Goal: Transaction & Acquisition: Download file/media

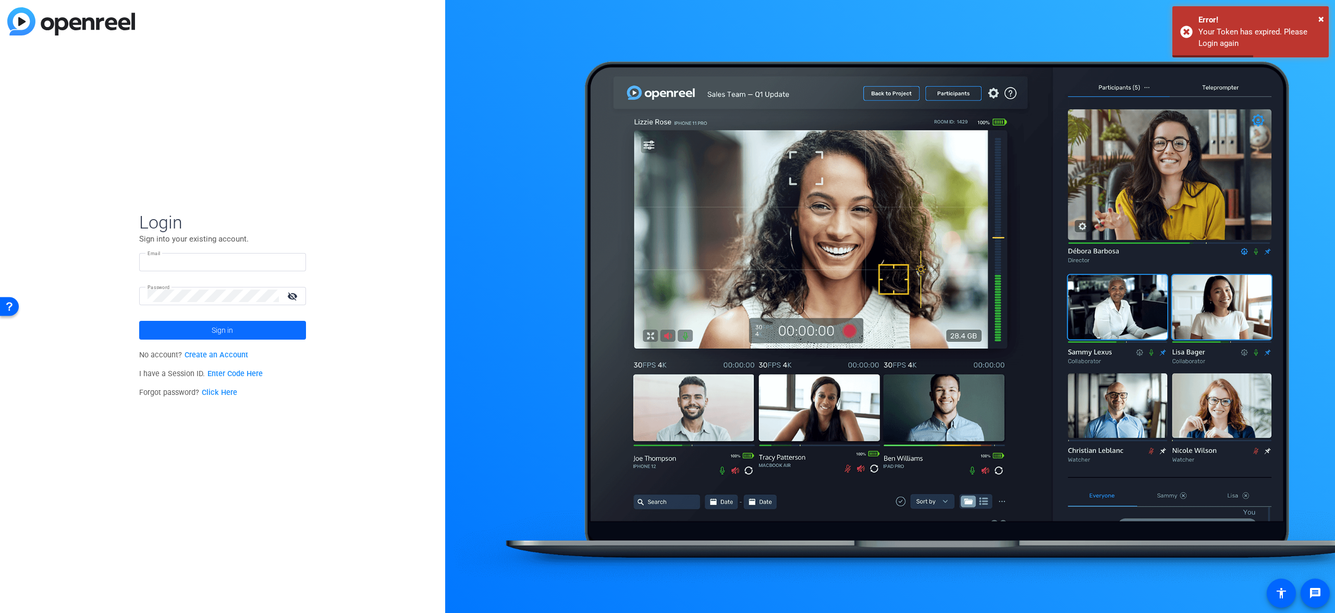
type input "[EMAIL_ADDRESS][DOMAIN_NAME]"
click at [277, 333] on span at bounding box center [222, 329] width 167 height 25
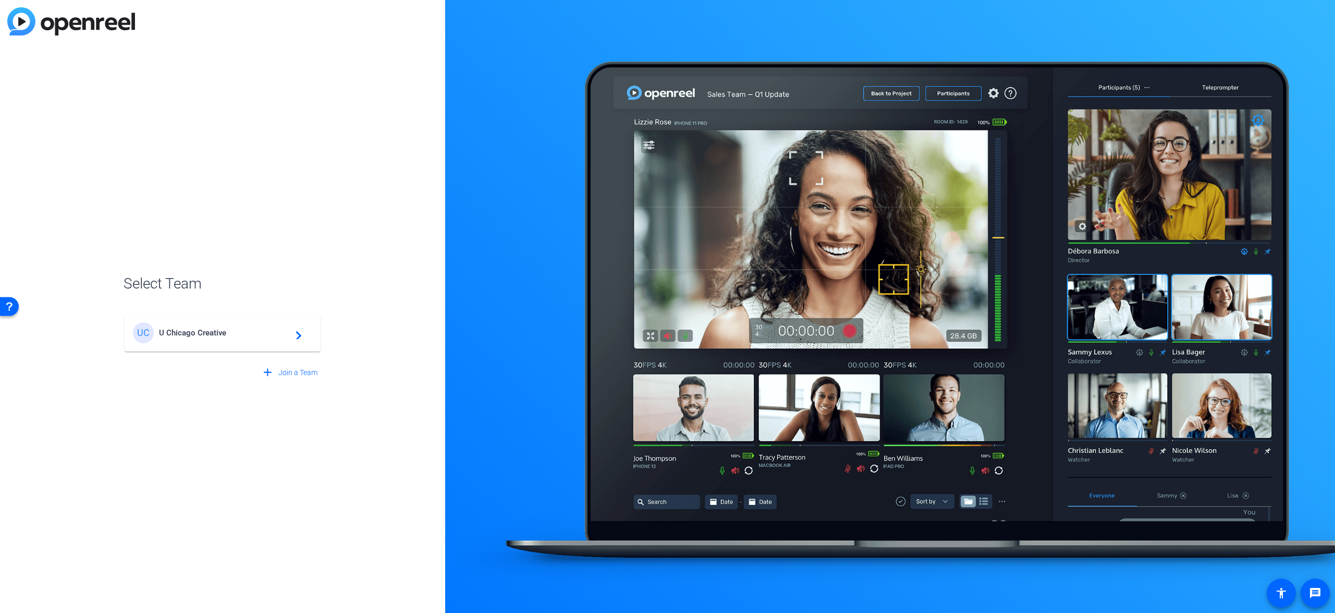
click at [205, 328] on span "U Chicago Creative" at bounding box center [224, 332] width 130 height 9
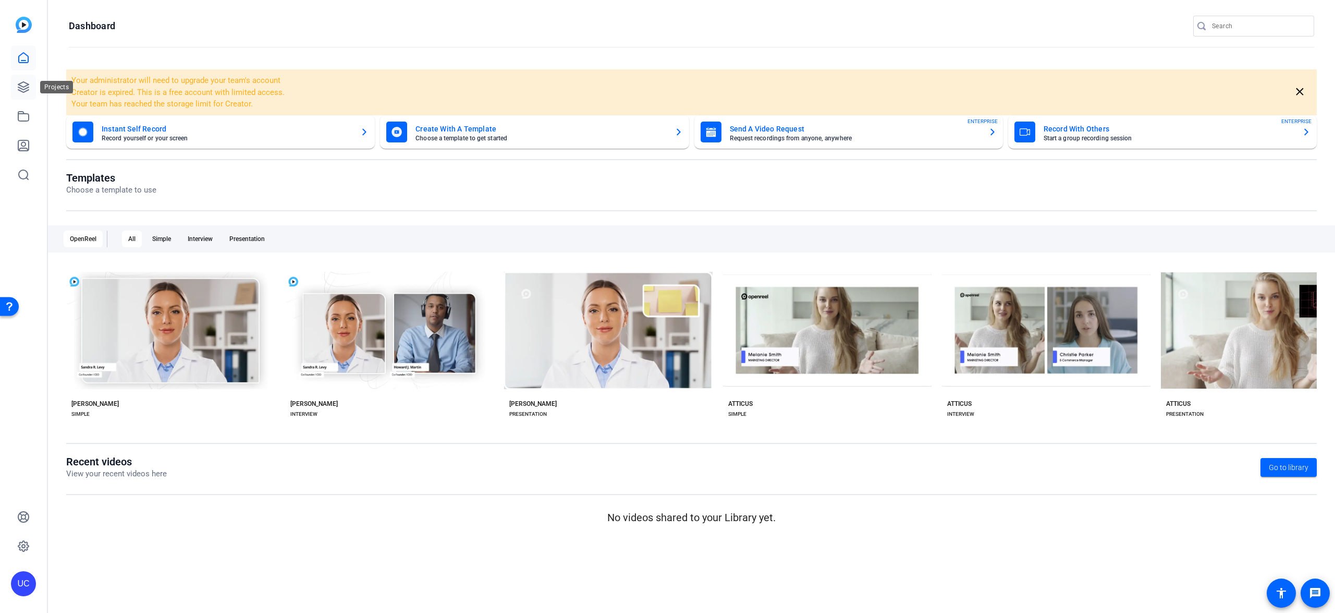
click at [23, 88] on icon at bounding box center [23, 87] width 13 height 13
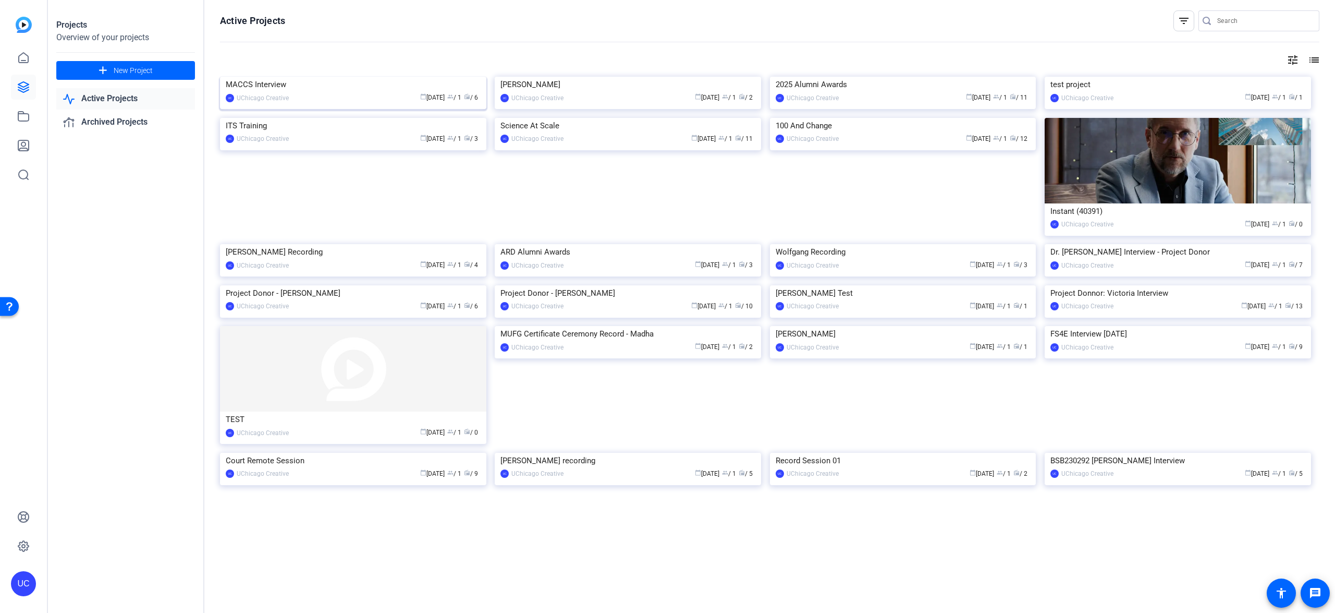
click at [331, 77] on img at bounding box center [353, 77] width 266 height 0
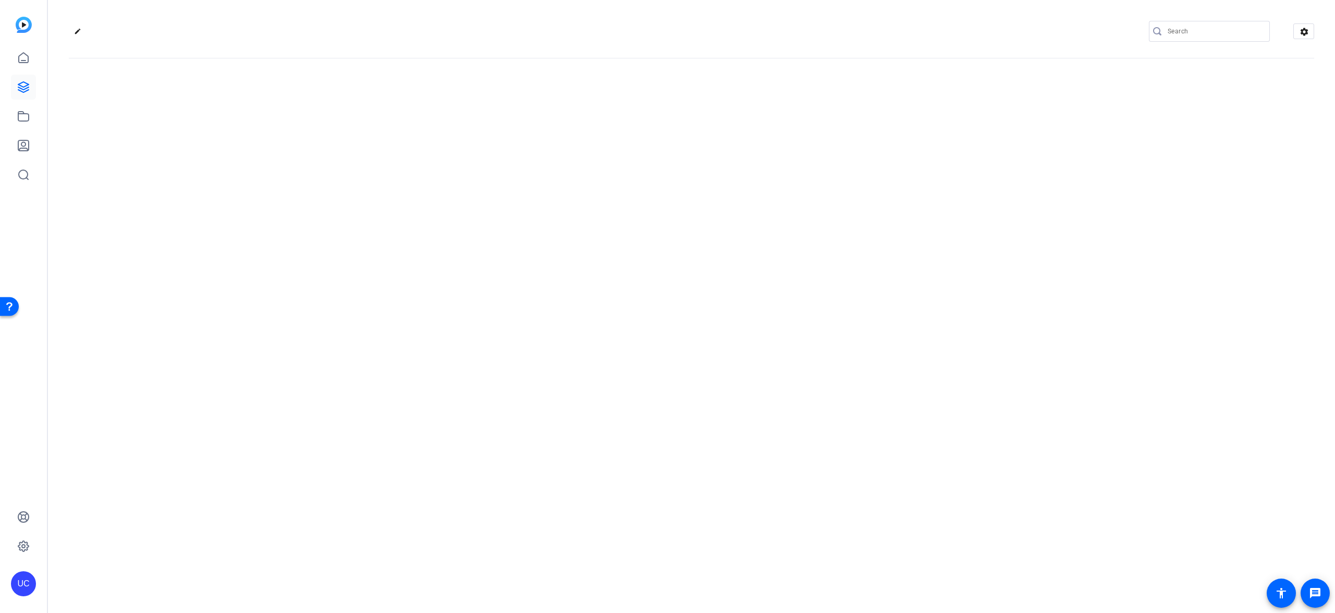
click at [331, 142] on div "edit settings" at bounding box center [691, 306] width 1287 height 613
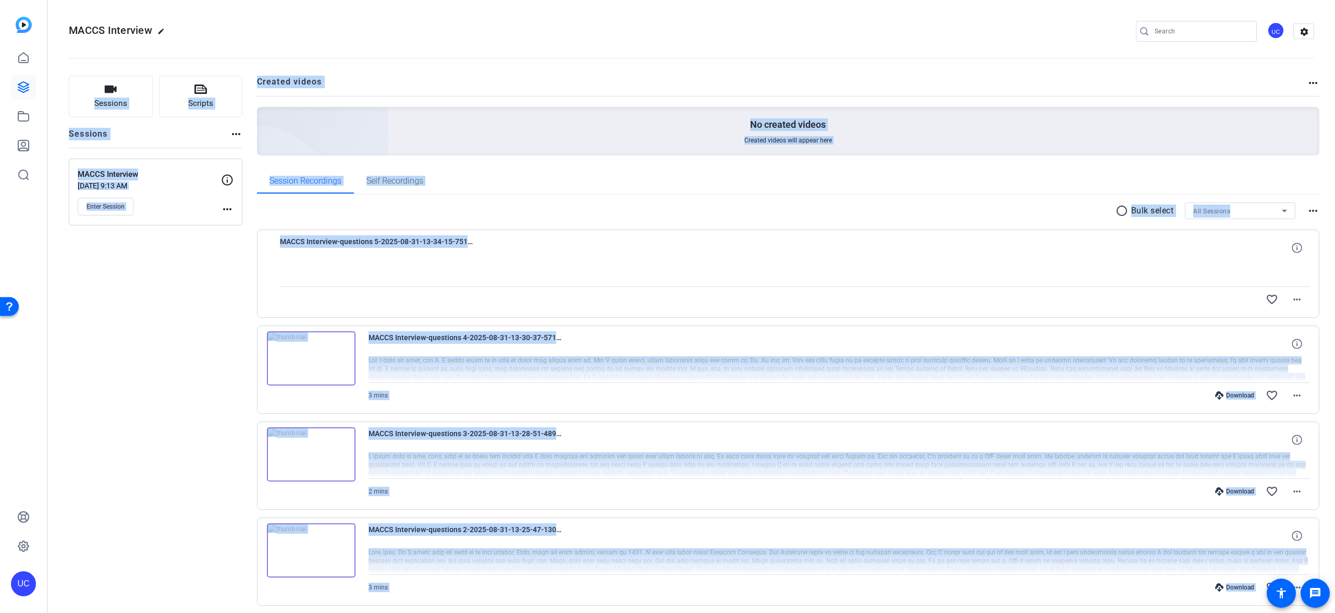
click at [609, 187] on div "Session Recordings Self Recordings" at bounding box center [788, 180] width 1063 height 25
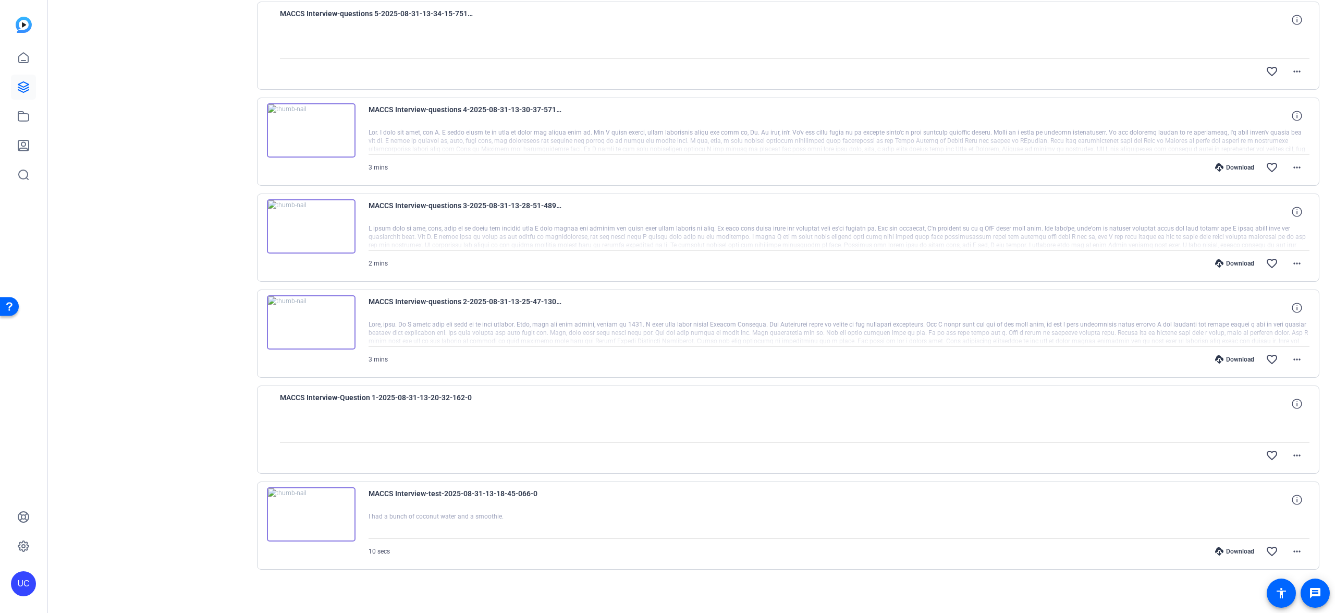
scroll to position [231, 0]
click at [1296, 66] on mat-icon "more_horiz" at bounding box center [1297, 68] width 13 height 13
click at [1124, 57] on div at bounding box center [667, 306] width 1335 height 613
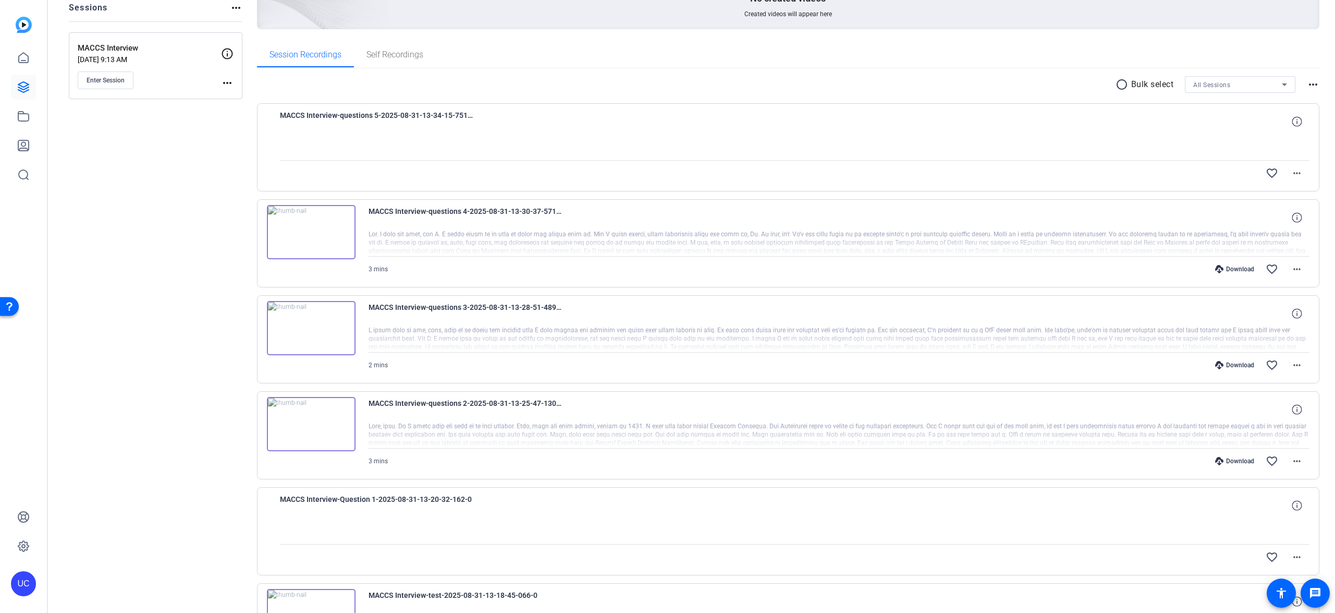
scroll to position [123, 0]
click at [425, 118] on span "MACCS Interview-questions 5-2025-08-31-13-34-15-751-0" at bounding box center [376, 125] width 193 height 25
click at [1244, 272] on div "Download" at bounding box center [1235, 272] width 50 height 8
click at [1291, 271] on mat-icon "more_horiz" at bounding box center [1297, 272] width 13 height 13
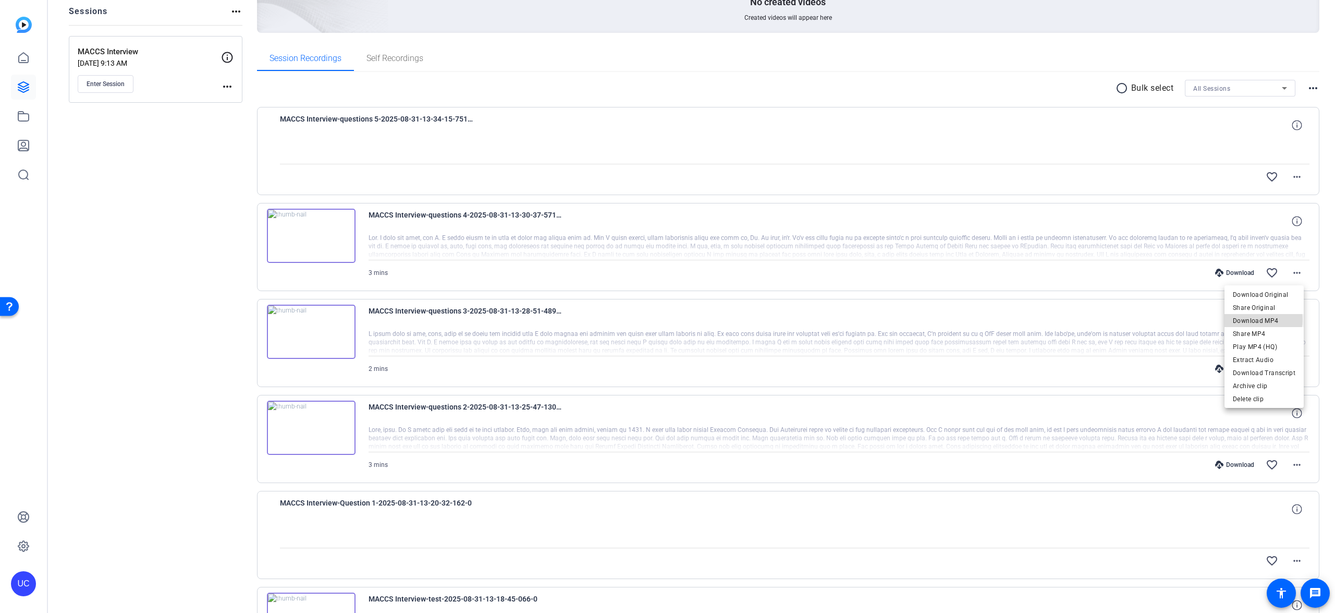
click at [1259, 319] on span "Download MP4" at bounding box center [1264, 320] width 63 height 13
click at [1293, 371] on mat-icon "more_horiz" at bounding box center [1297, 368] width 13 height 13
click at [1256, 410] on span "Download MP4" at bounding box center [1264, 416] width 63 height 13
drag, startPoint x: 1301, startPoint y: 461, endPoint x: 1295, endPoint y: 460, distance: 5.8
click at [1301, 461] on span at bounding box center [1297, 464] width 25 height 25
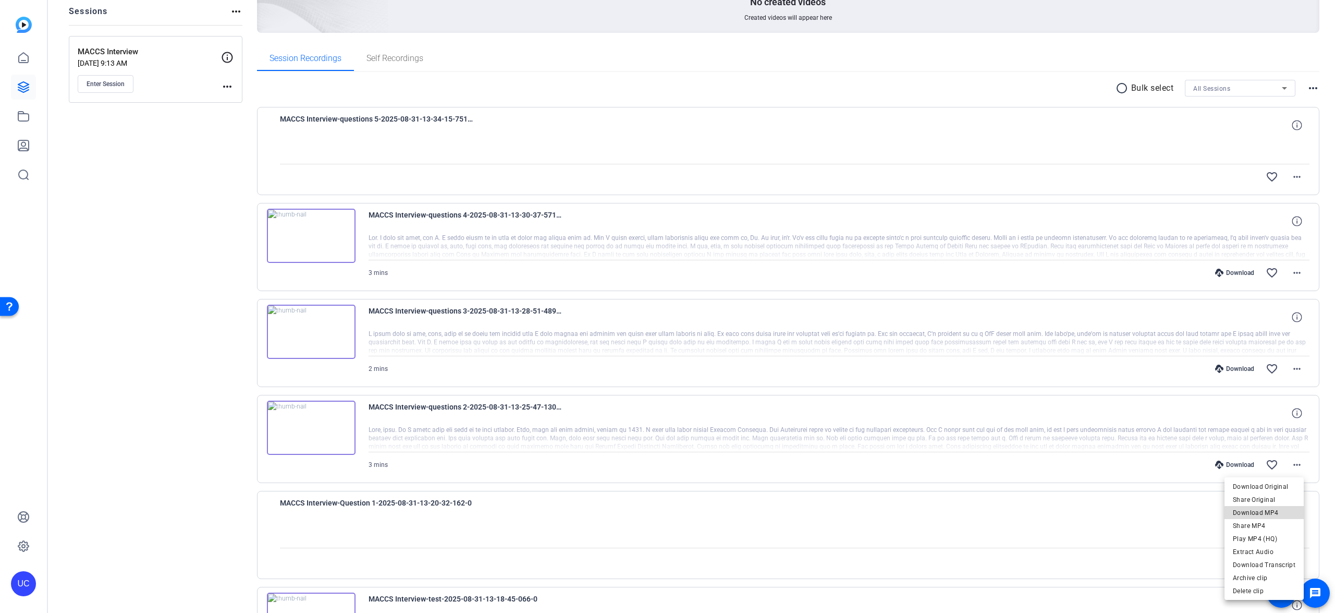
click at [1268, 513] on span "Download MP4" at bounding box center [1264, 512] width 63 height 13
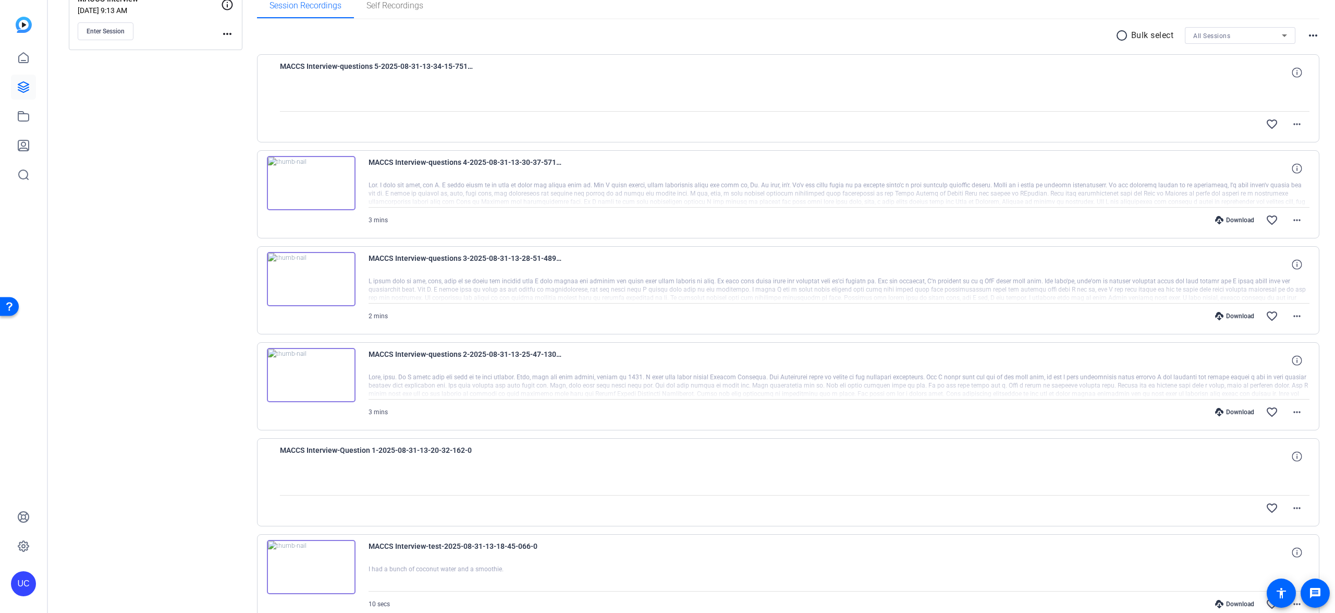
scroll to position [231, 0]
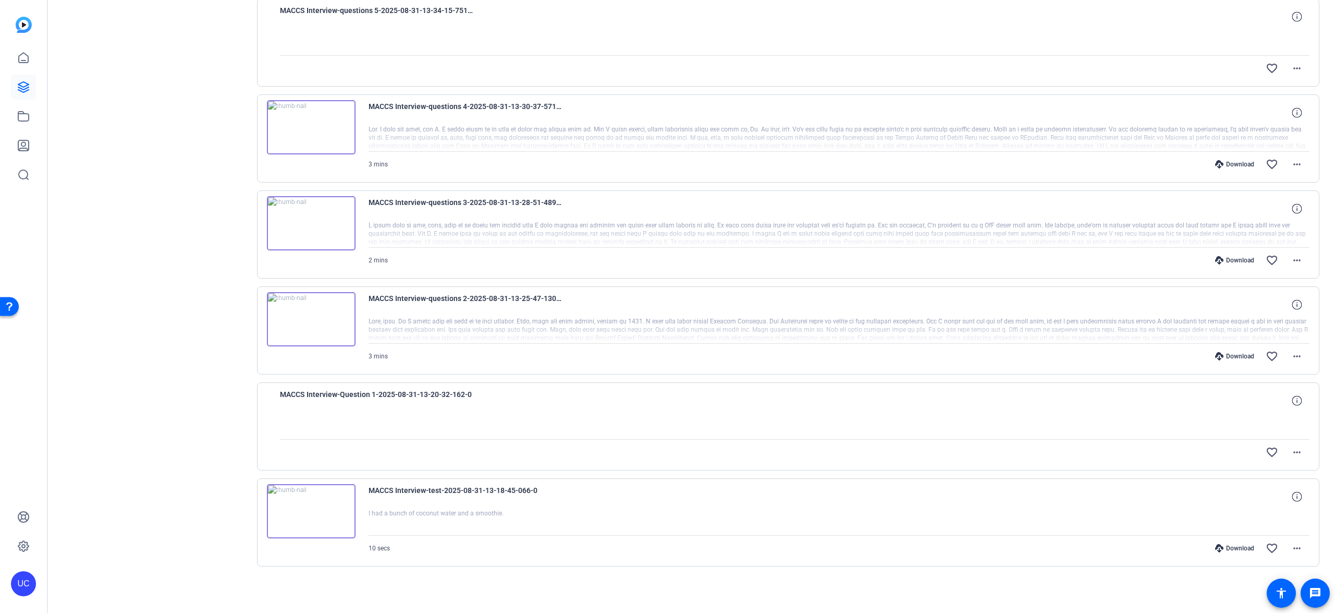
click at [957, 400] on div "MACCS Interview-Question 1-2025-08-31-13-20-32-162-0" at bounding box center [795, 400] width 1030 height 25
click at [1295, 399] on icon at bounding box center [1297, 400] width 10 height 10
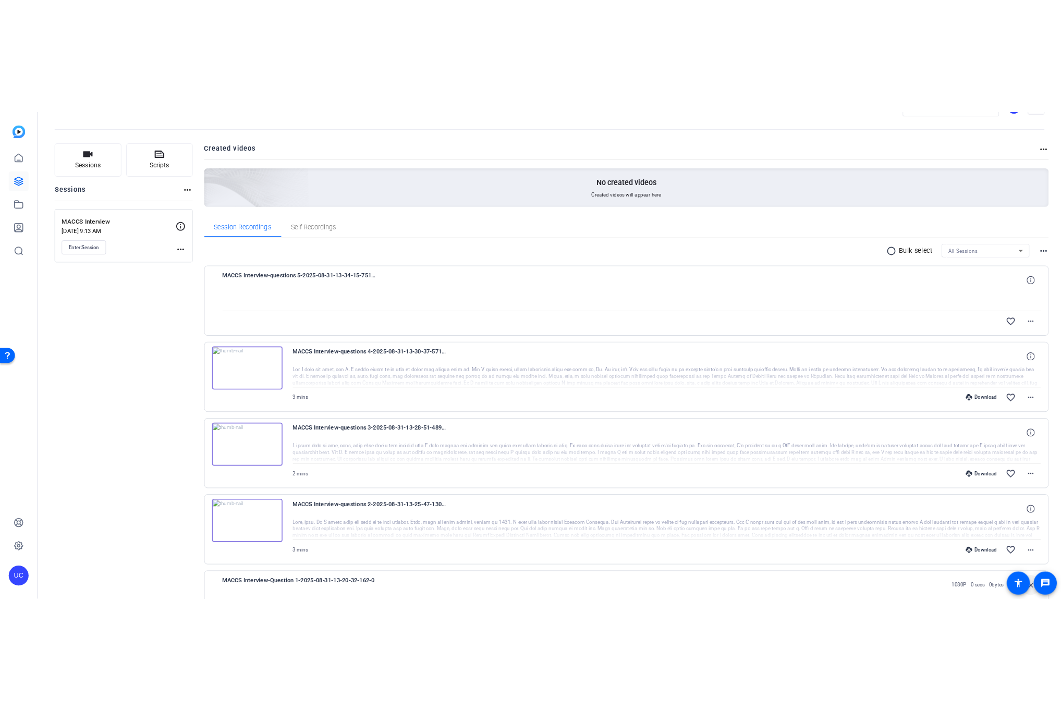
scroll to position [34, 0]
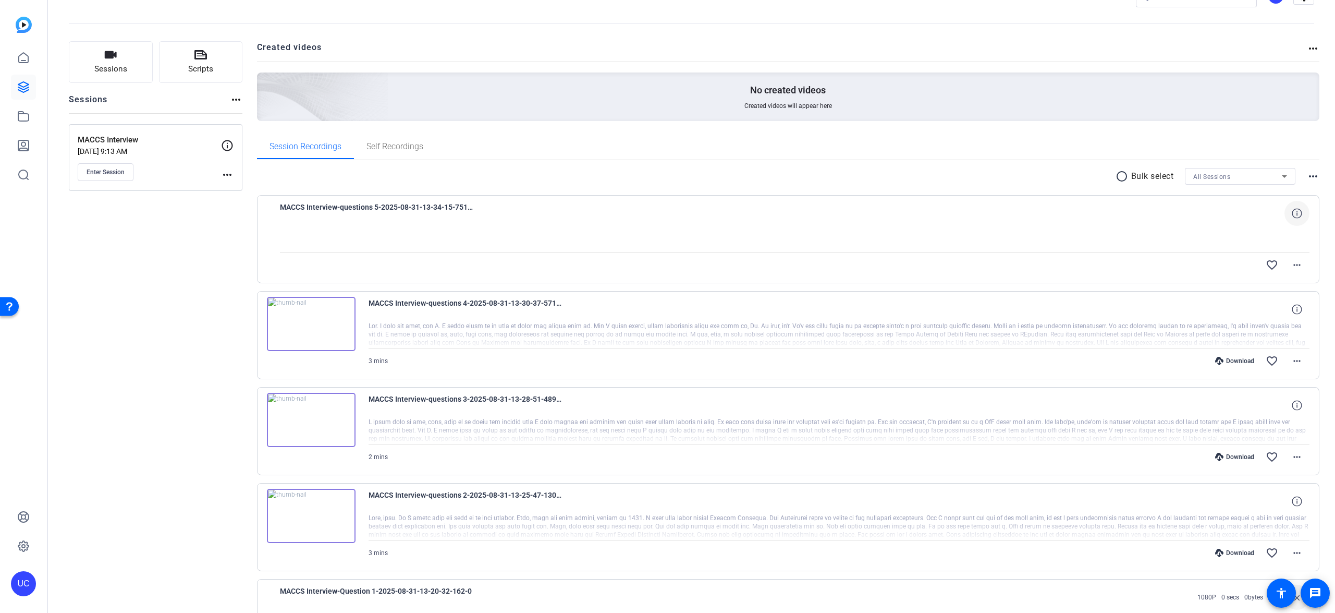
click at [1292, 216] on icon at bounding box center [1297, 213] width 10 height 10
